Goal: Use online tool/utility: Utilize a website feature to perform a specific function

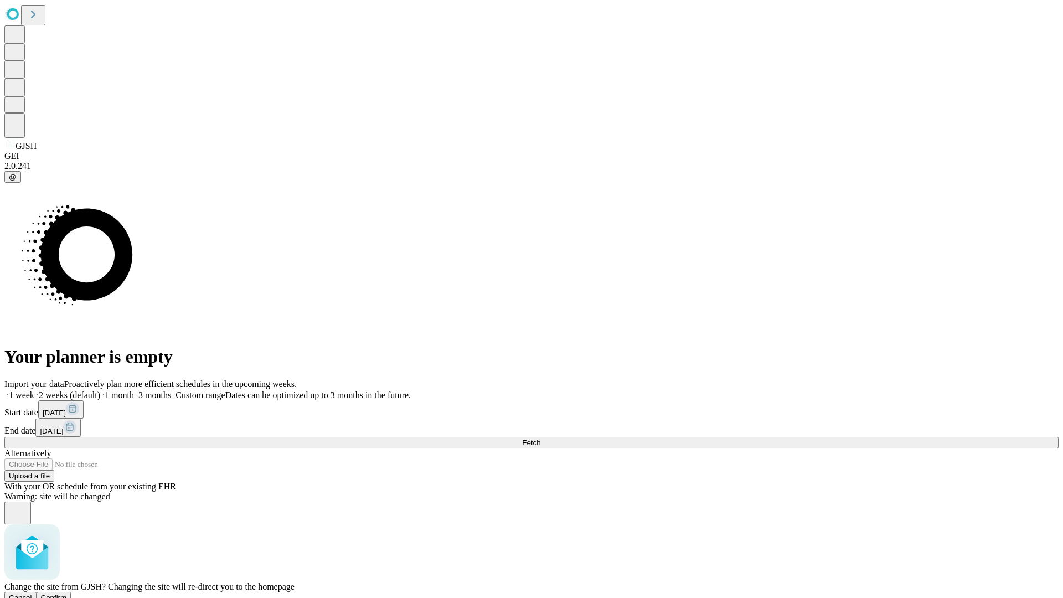
click at [67, 593] on span "Confirm" at bounding box center [54, 597] width 26 height 8
click at [34, 390] on label "1 week" at bounding box center [19, 394] width 30 height 9
click at [540, 438] on span "Fetch" at bounding box center [531, 442] width 18 height 8
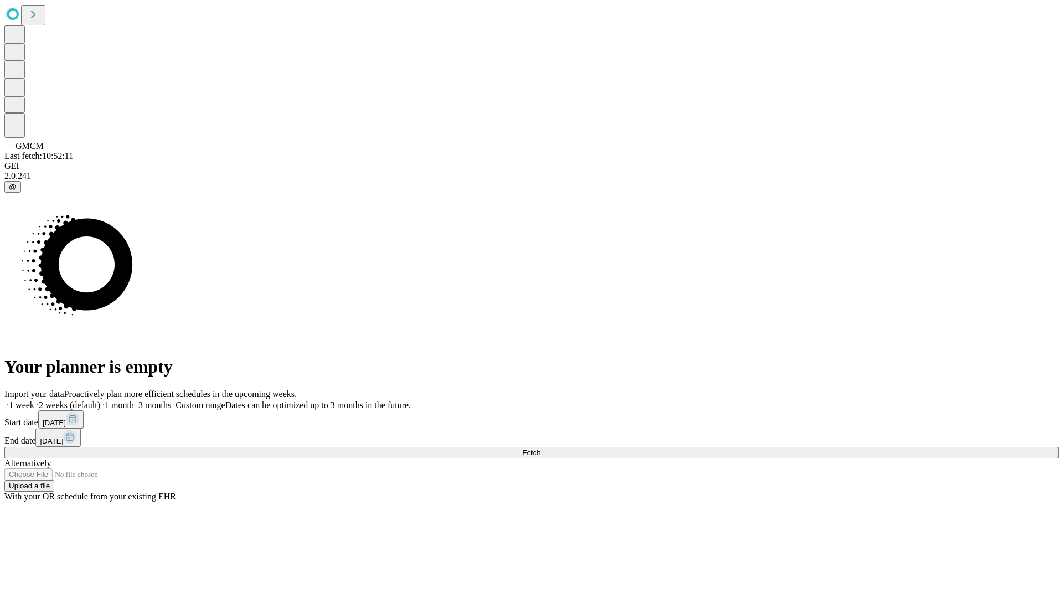
click at [34, 400] on label "1 week" at bounding box center [19, 404] width 30 height 9
click at [540, 448] on span "Fetch" at bounding box center [531, 452] width 18 height 8
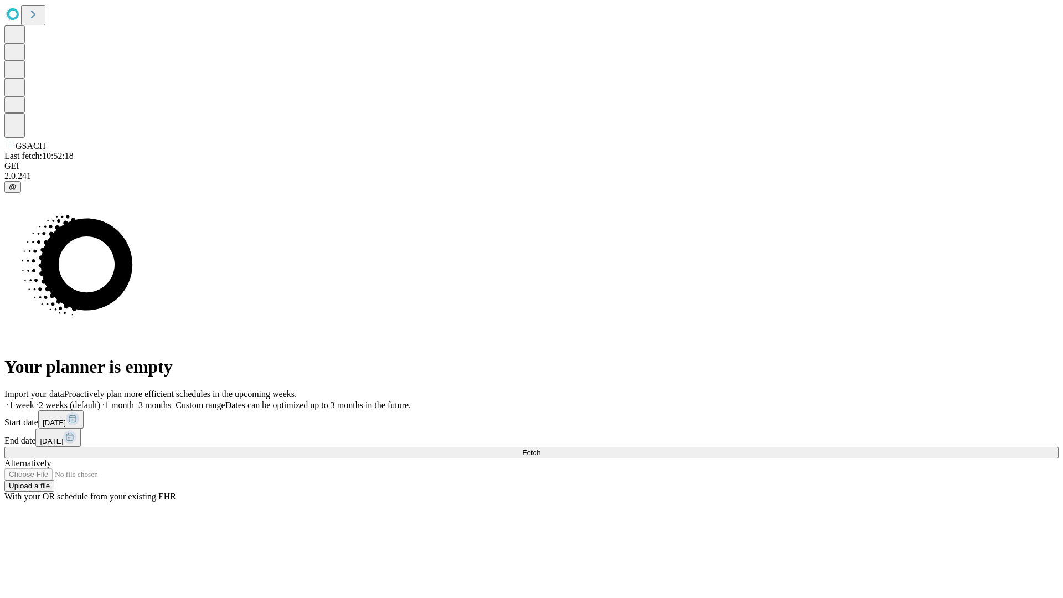
click at [34, 400] on label "1 week" at bounding box center [19, 404] width 30 height 9
click at [540, 448] on span "Fetch" at bounding box center [531, 452] width 18 height 8
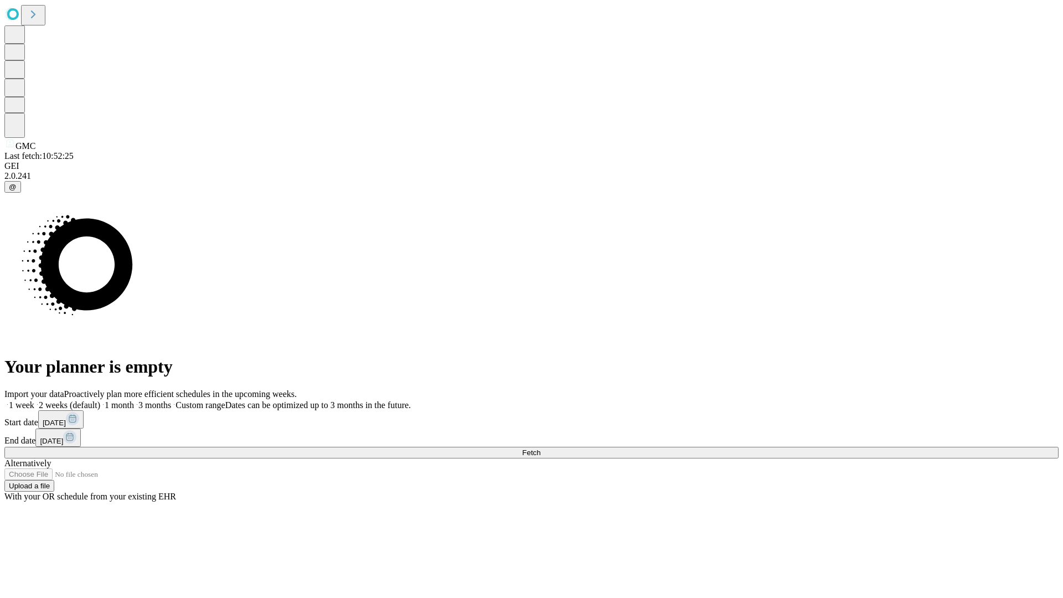
click at [540, 448] on span "Fetch" at bounding box center [531, 452] width 18 height 8
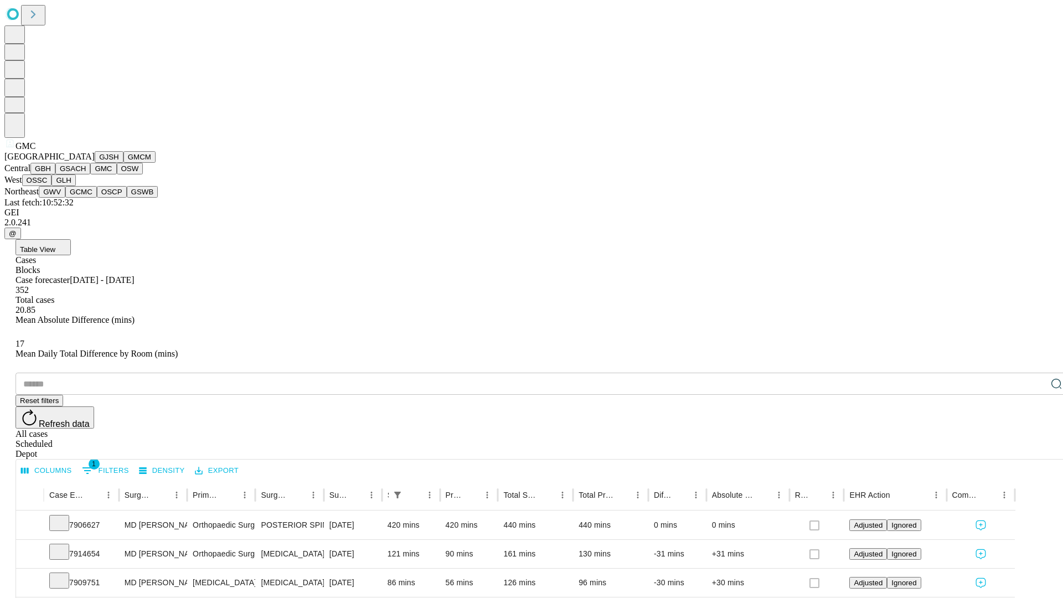
click at [117, 174] on button "OSW" at bounding box center [130, 169] width 27 height 12
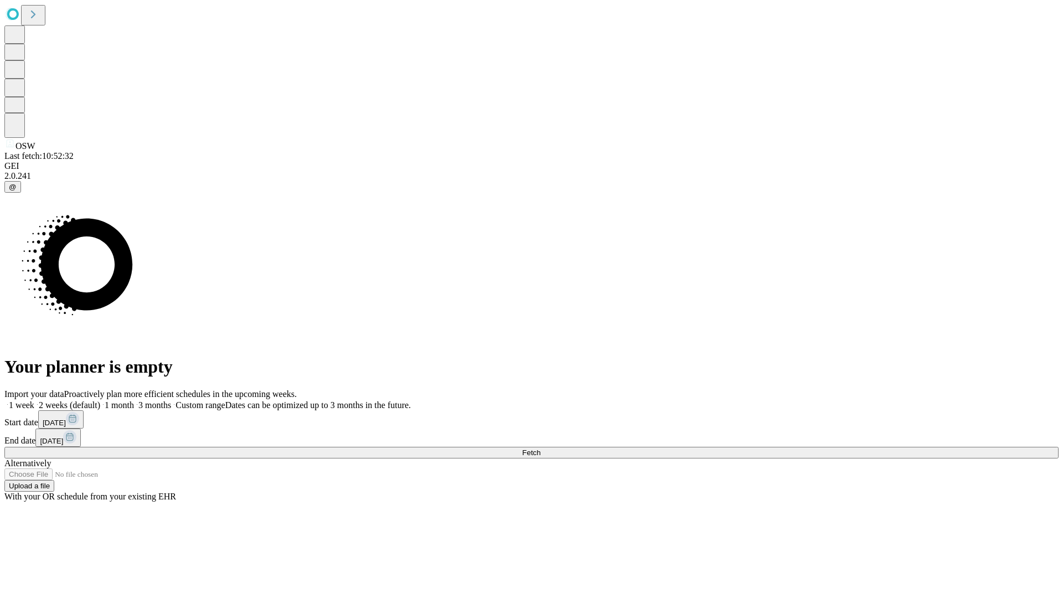
click at [34, 400] on label "1 week" at bounding box center [19, 404] width 30 height 9
click at [540, 448] on span "Fetch" at bounding box center [531, 452] width 18 height 8
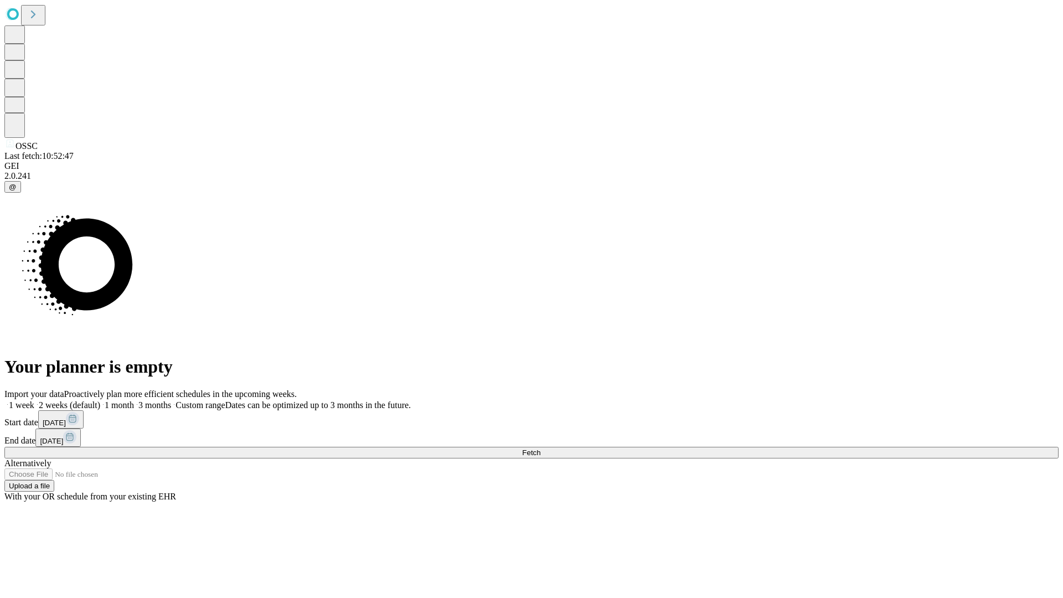
click at [34, 400] on label "1 week" at bounding box center [19, 404] width 30 height 9
click at [540, 448] on span "Fetch" at bounding box center [531, 452] width 18 height 8
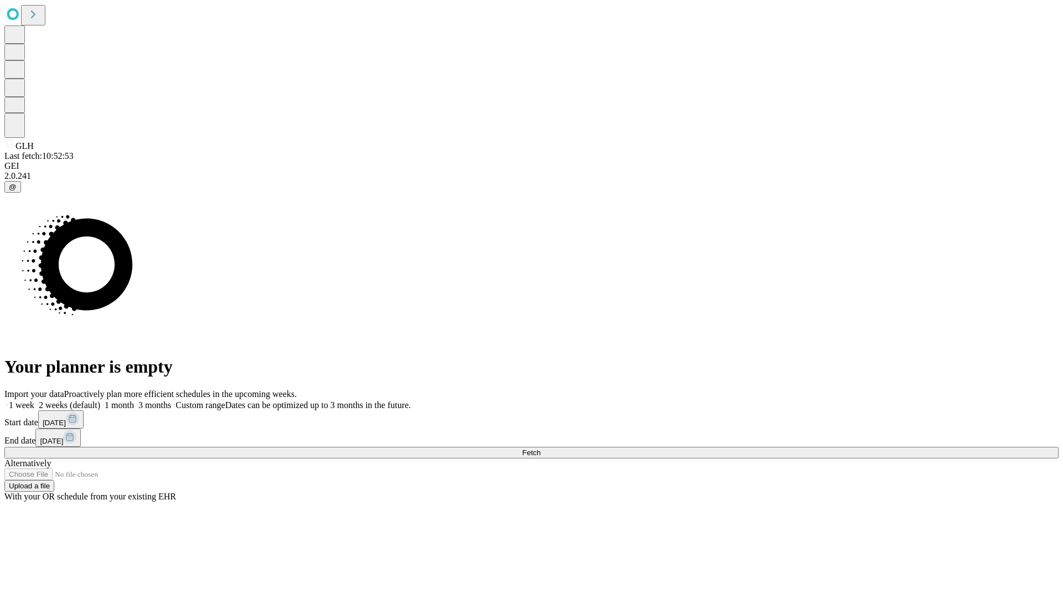
click at [34, 400] on label "1 week" at bounding box center [19, 404] width 30 height 9
click at [540, 448] on span "Fetch" at bounding box center [531, 452] width 18 height 8
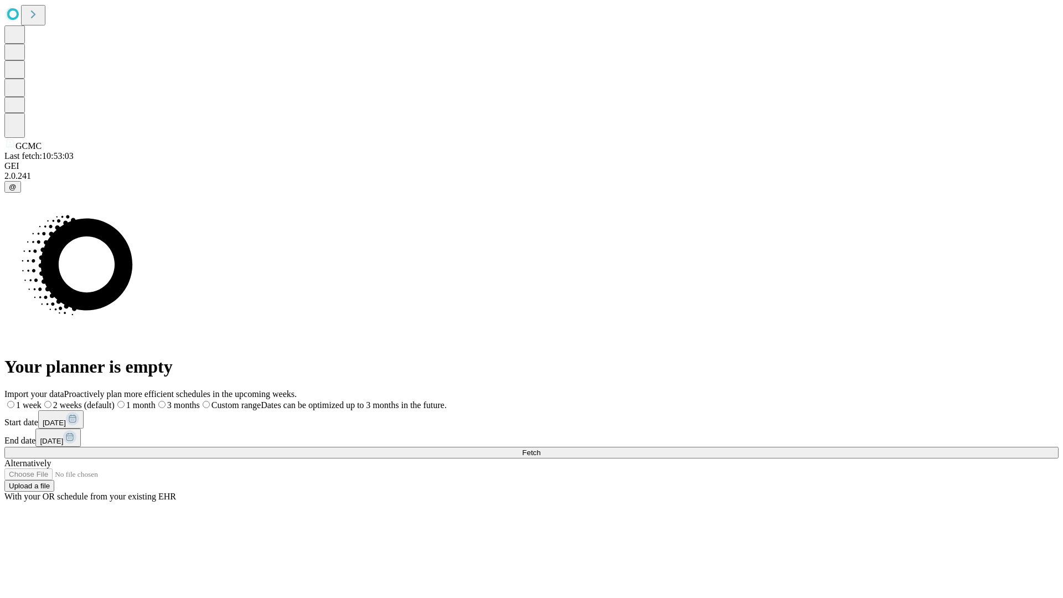
click at [540, 448] on span "Fetch" at bounding box center [531, 452] width 18 height 8
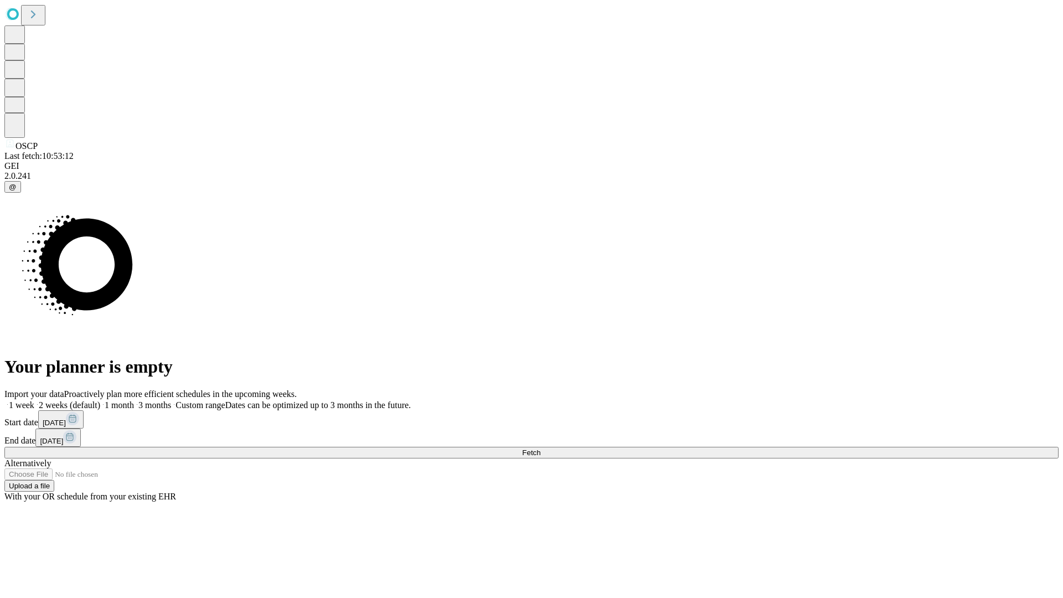
click at [34, 400] on label "1 week" at bounding box center [19, 404] width 30 height 9
click at [540, 448] on span "Fetch" at bounding box center [531, 452] width 18 height 8
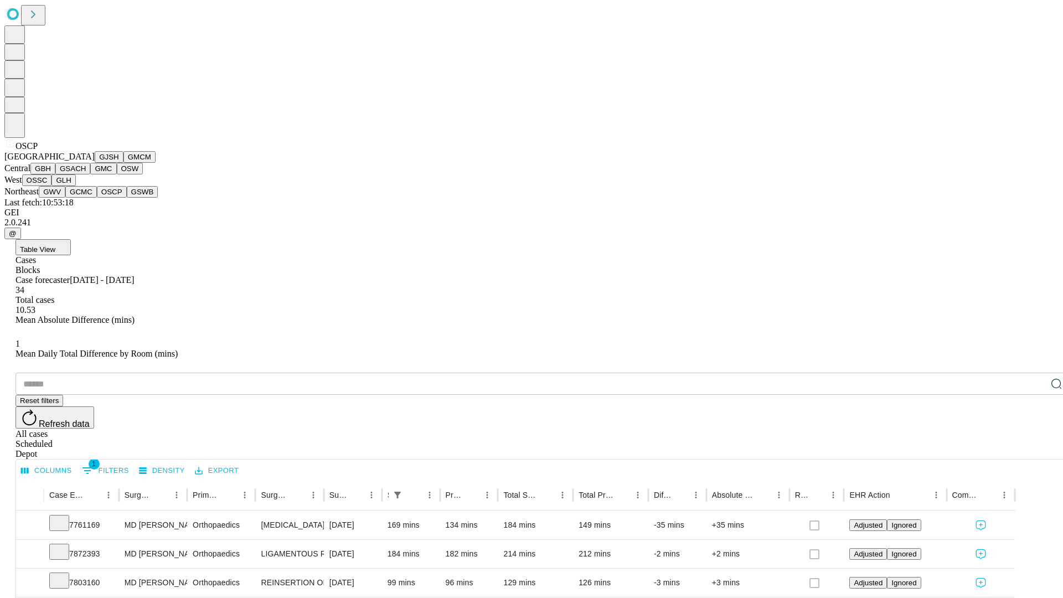
click at [127, 198] on button "GSWB" at bounding box center [143, 192] width 32 height 12
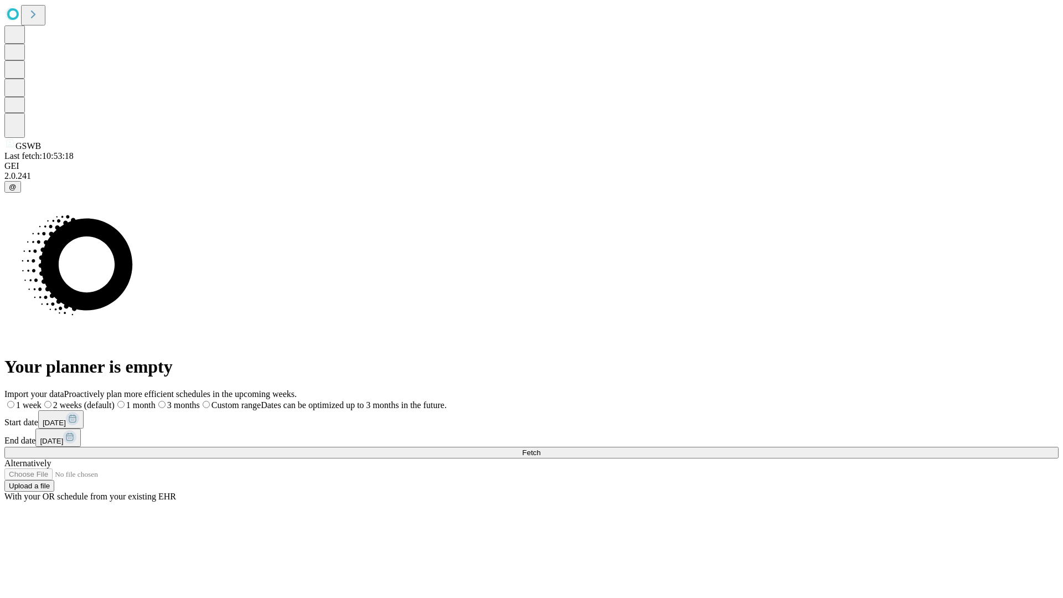
click at [42, 400] on label "1 week" at bounding box center [22, 404] width 37 height 9
click at [540, 448] on span "Fetch" at bounding box center [531, 452] width 18 height 8
